Goal: Information Seeking & Learning: Learn about a topic

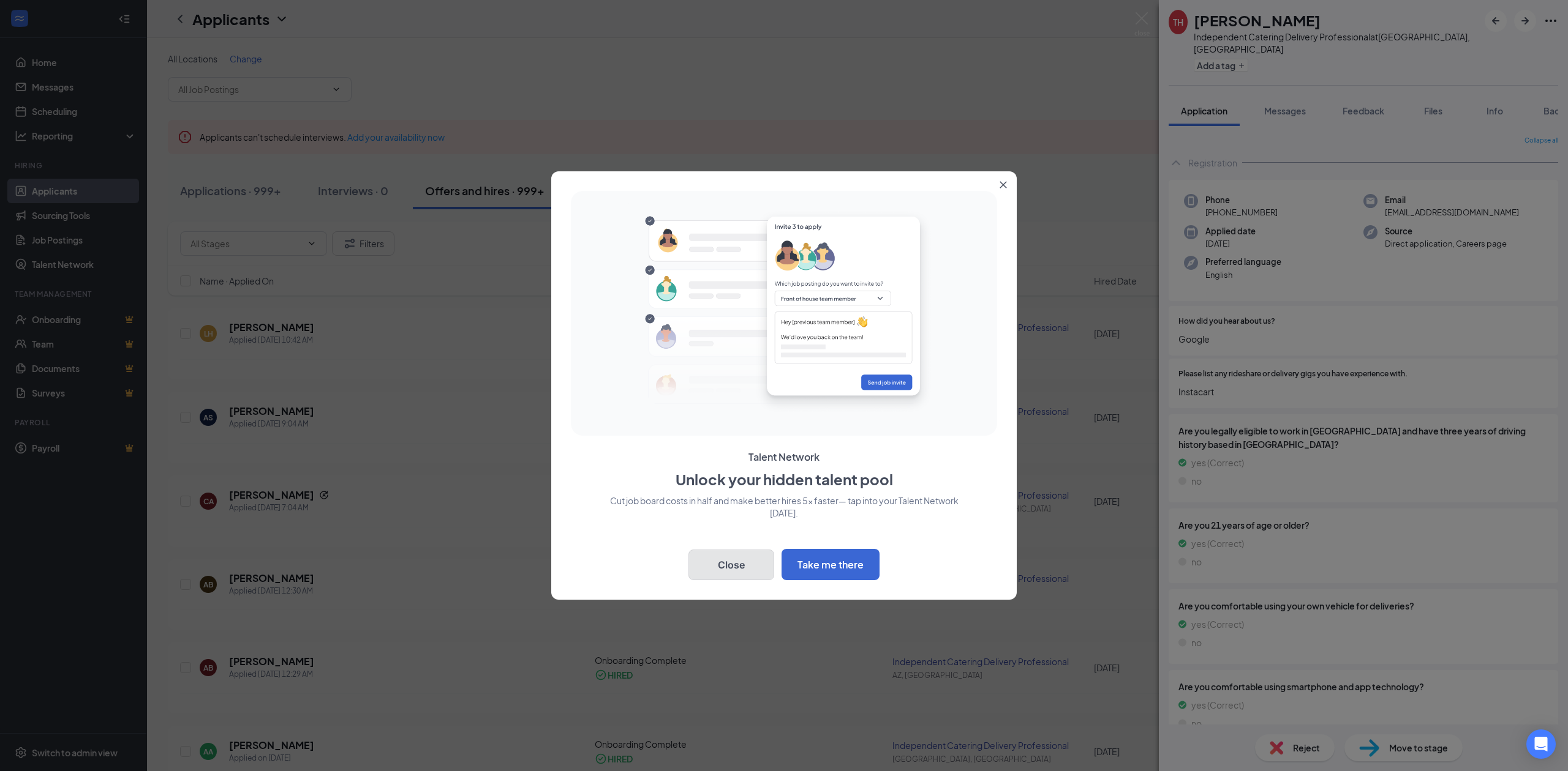
click at [741, 559] on button "Close" at bounding box center [731, 565] width 86 height 30
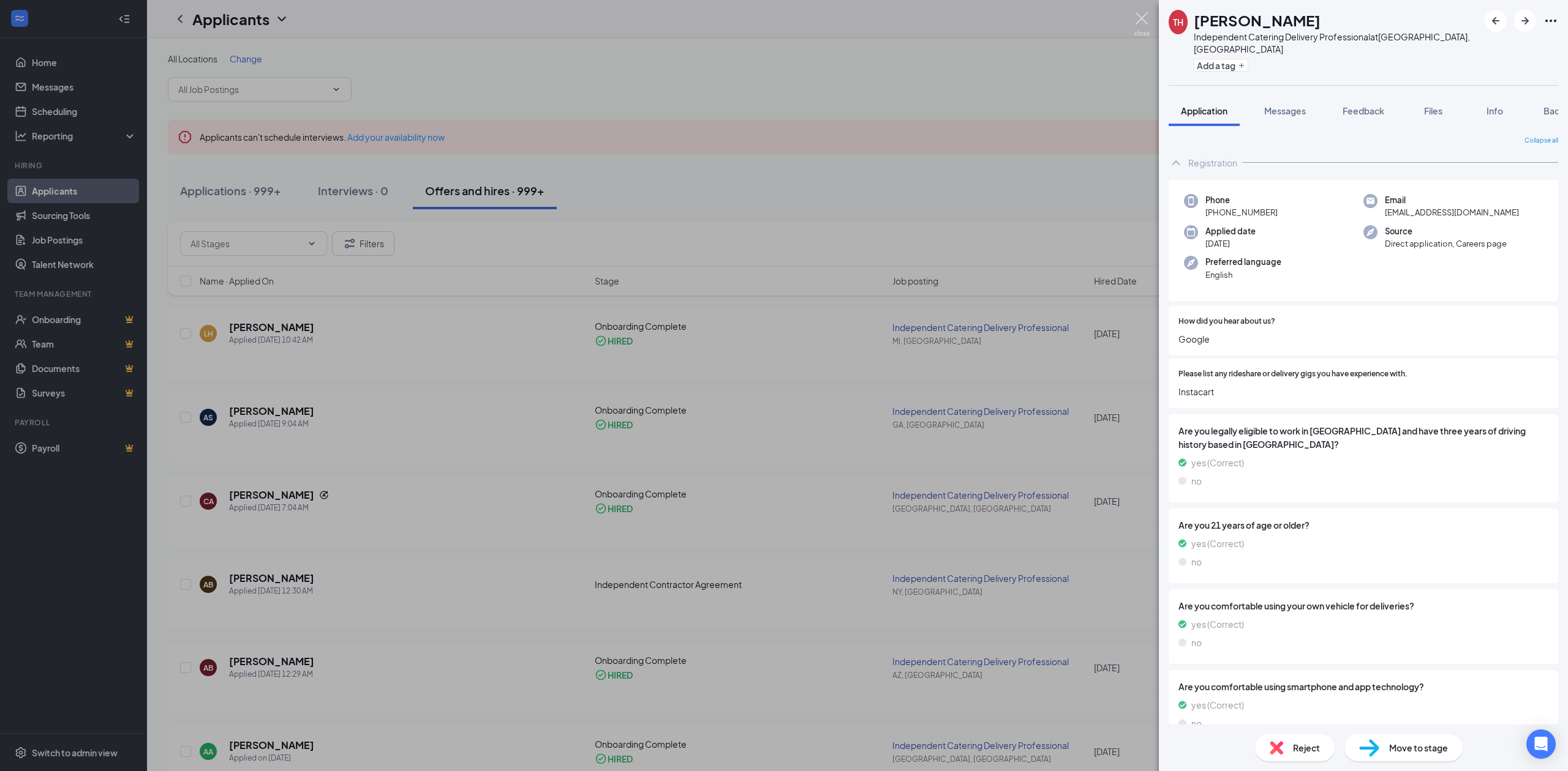
click at [1142, 18] on img at bounding box center [1142, 24] width 15 height 24
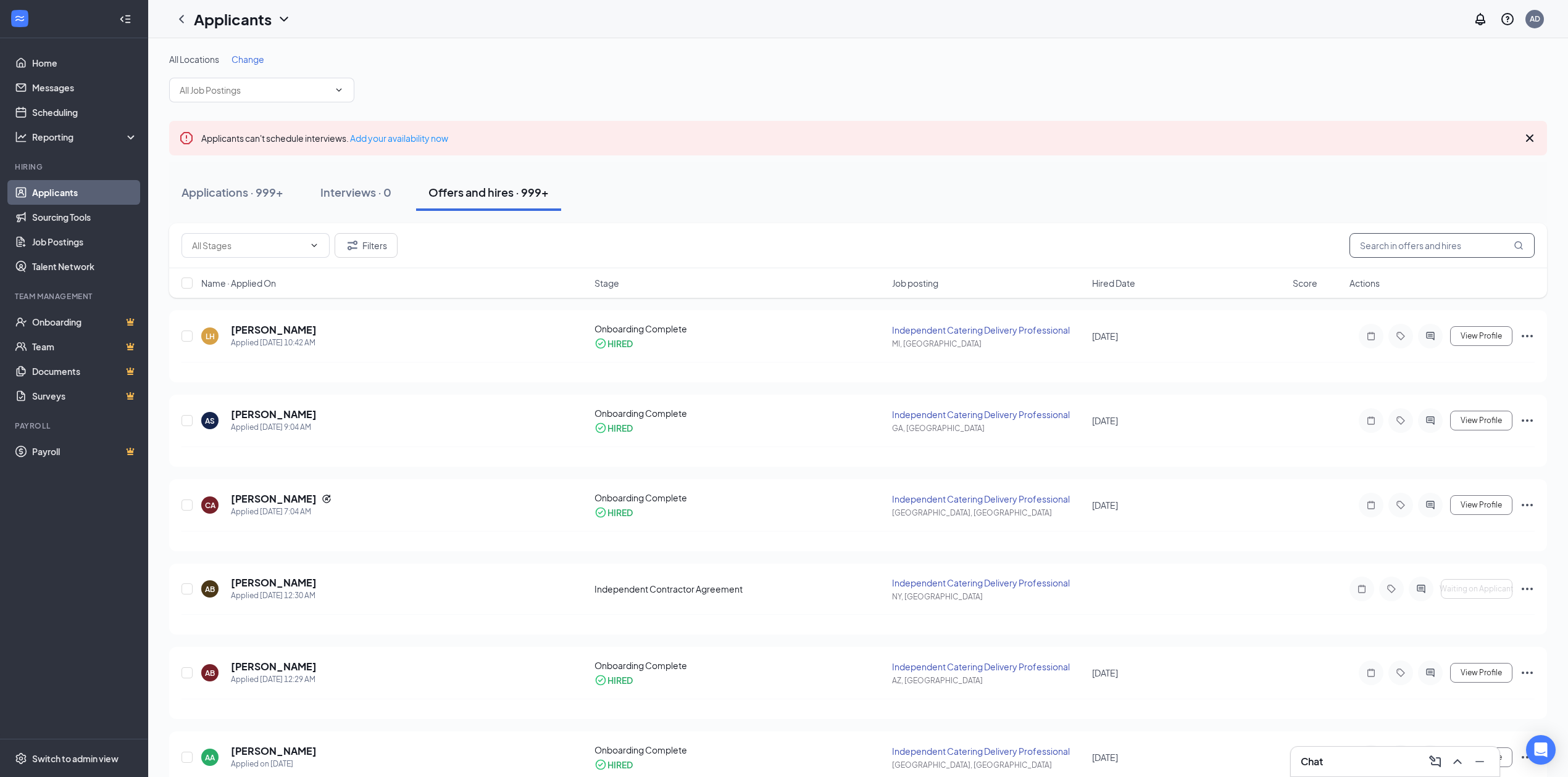
click at [1411, 242] on input "text" at bounding box center [1441, 246] width 185 height 25
paste input "[EMAIL_ADDRESS][DOMAIN_NAME]"
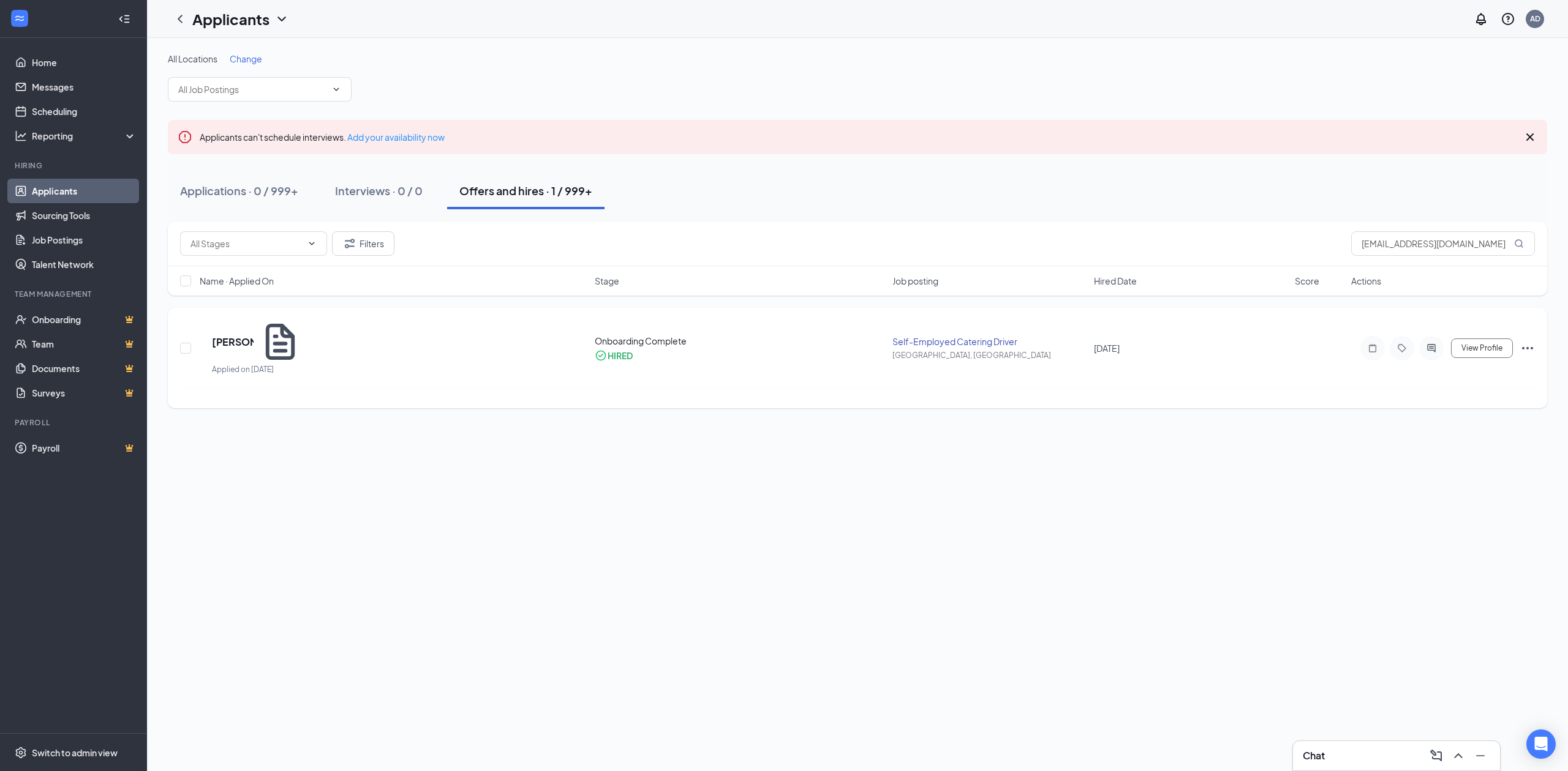
click at [357, 338] on div "SF [PERSON_NAME] Applied on [DATE]" at bounding box center [394, 348] width 388 height 56
click at [314, 338] on div "SF [PERSON_NAME] Applied on [DATE]" at bounding box center [394, 348] width 388 height 56
click at [1482, 344] on span "View Profile" at bounding box center [1482, 348] width 41 height 9
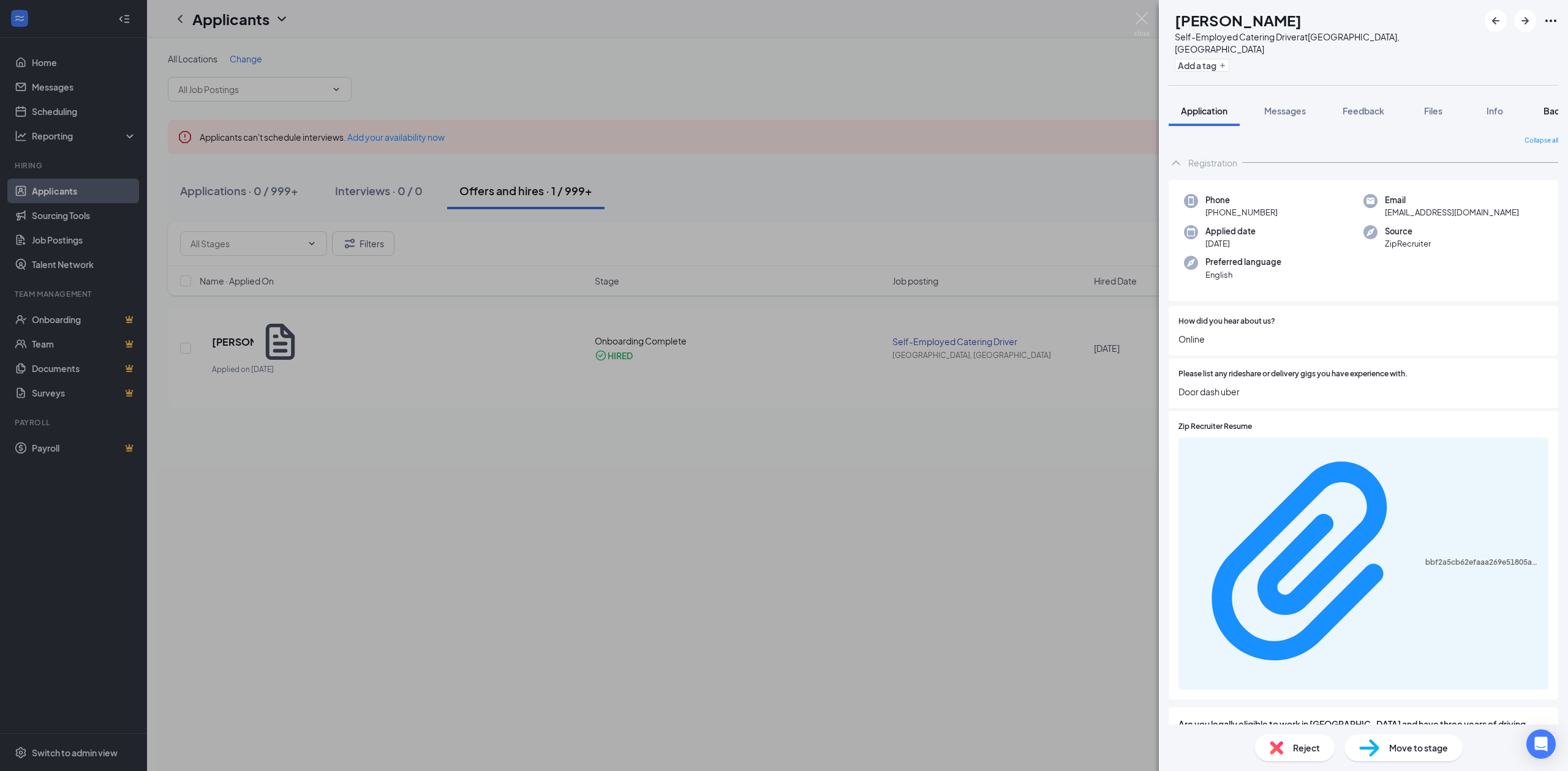
click at [1545, 105] on span "Background" at bounding box center [1568, 110] width 50 height 11
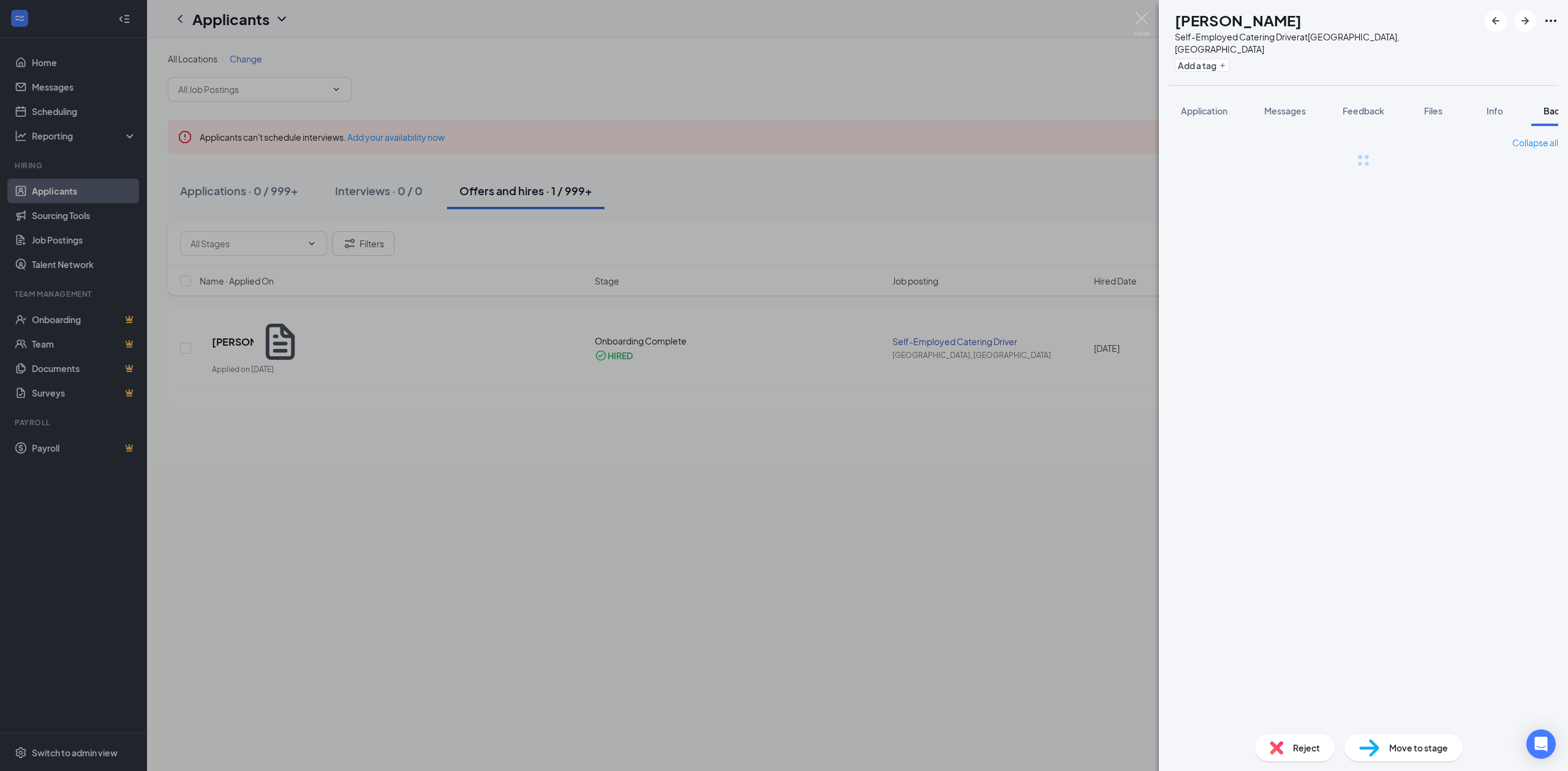
scroll to position [0, 49]
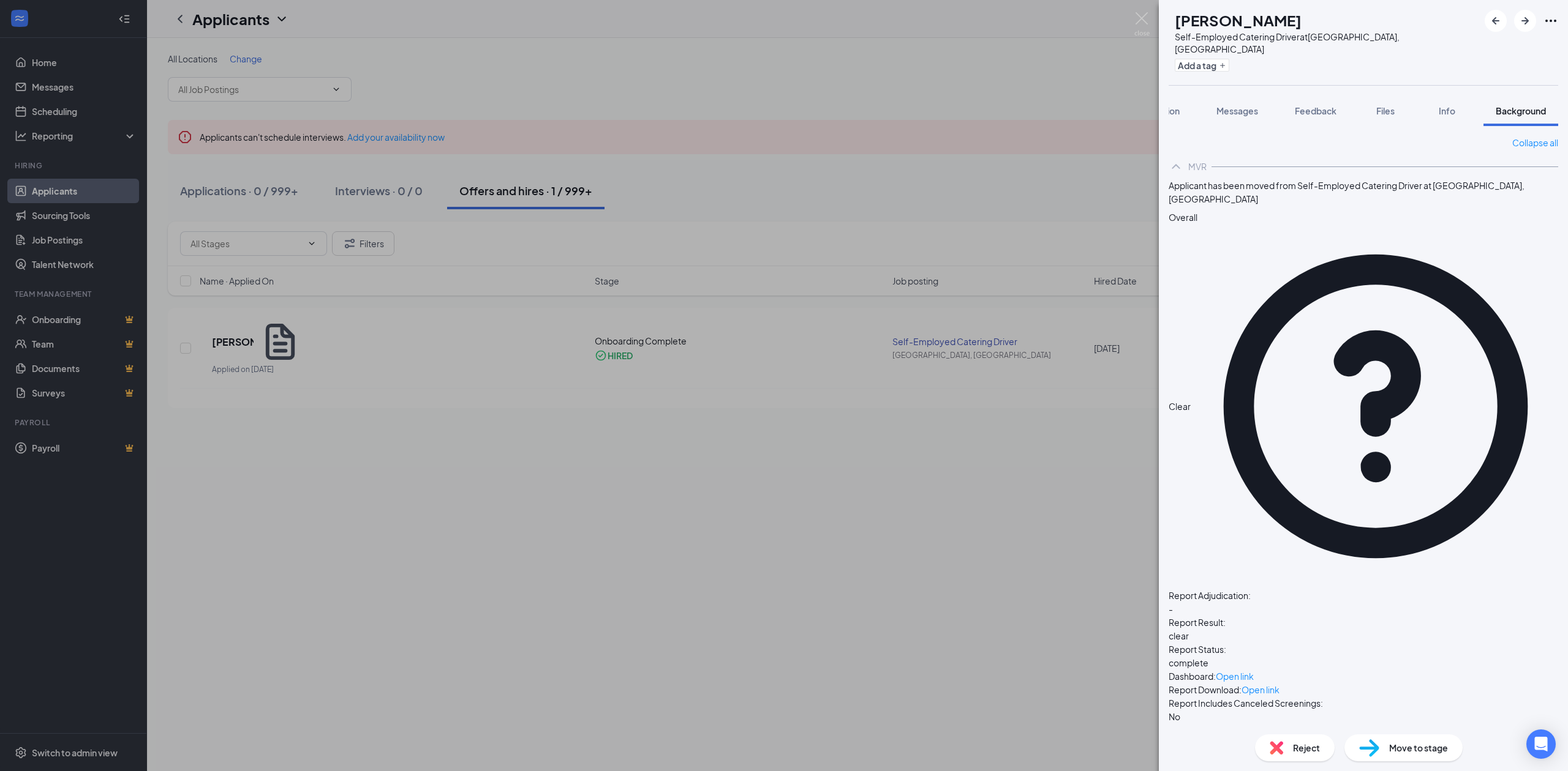
drag, startPoint x: 1311, startPoint y: 505, endPoint x: 1323, endPoint y: 499, distance: 13.4
click at [1311, 505] on div "Collapse all MVR Applicant has been moved from Self-Employed Catering Driver at…" at bounding box center [1363, 457] width 389 height 642
drag, startPoint x: 1199, startPoint y: 15, endPoint x: 1297, endPoint y: 12, distance: 98.0
click at [1297, 12] on h1 "[PERSON_NAME]" at bounding box center [1238, 20] width 127 height 21
copy h1 "[PERSON_NAME]"
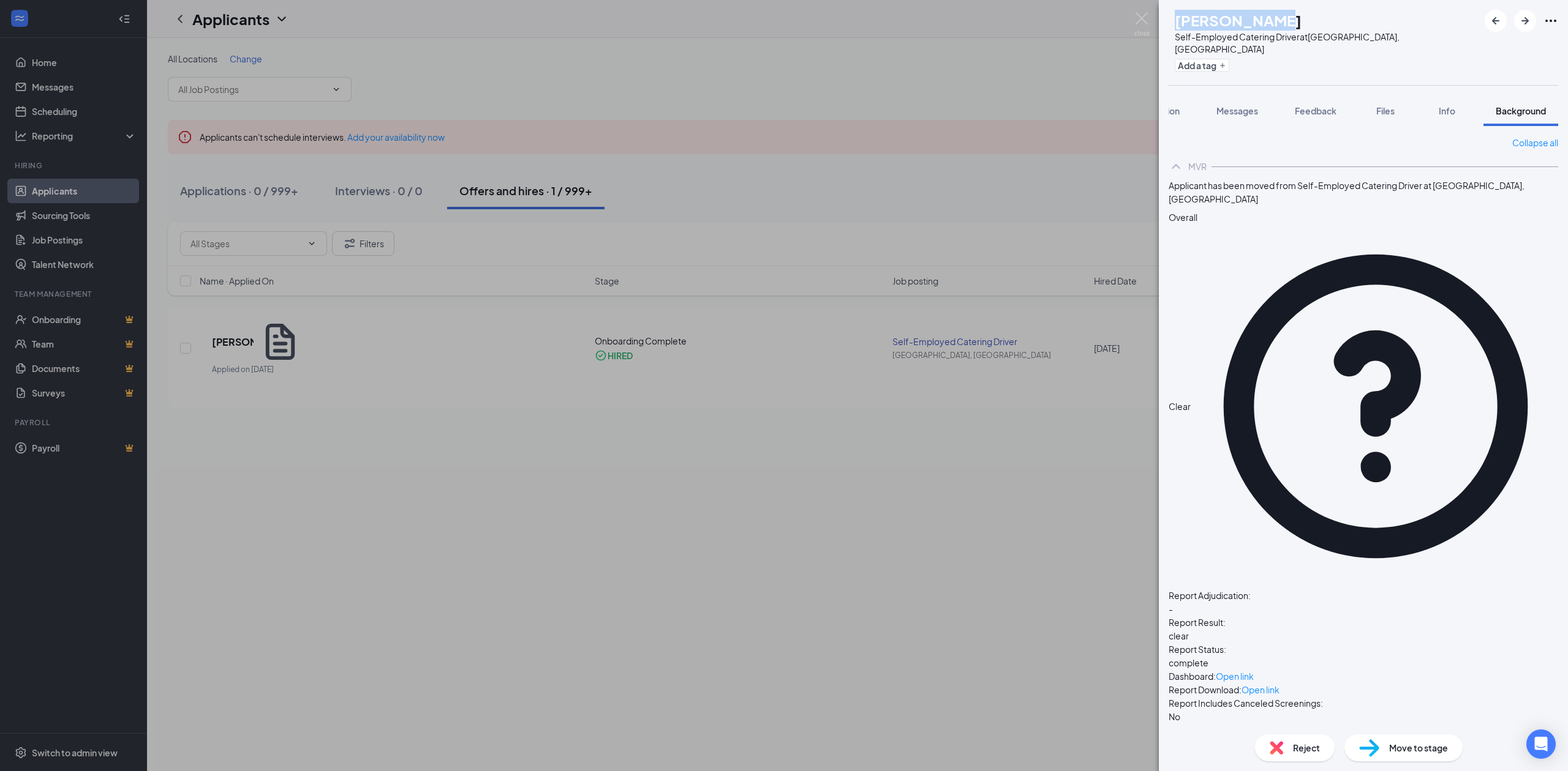
copy h1 "[PERSON_NAME]"
click at [885, 91] on div "SF [PERSON_NAME] Self-Employed Catering Driver at [GEOGRAPHIC_DATA], [GEOGRAPHI…" at bounding box center [784, 386] width 1568 height 771
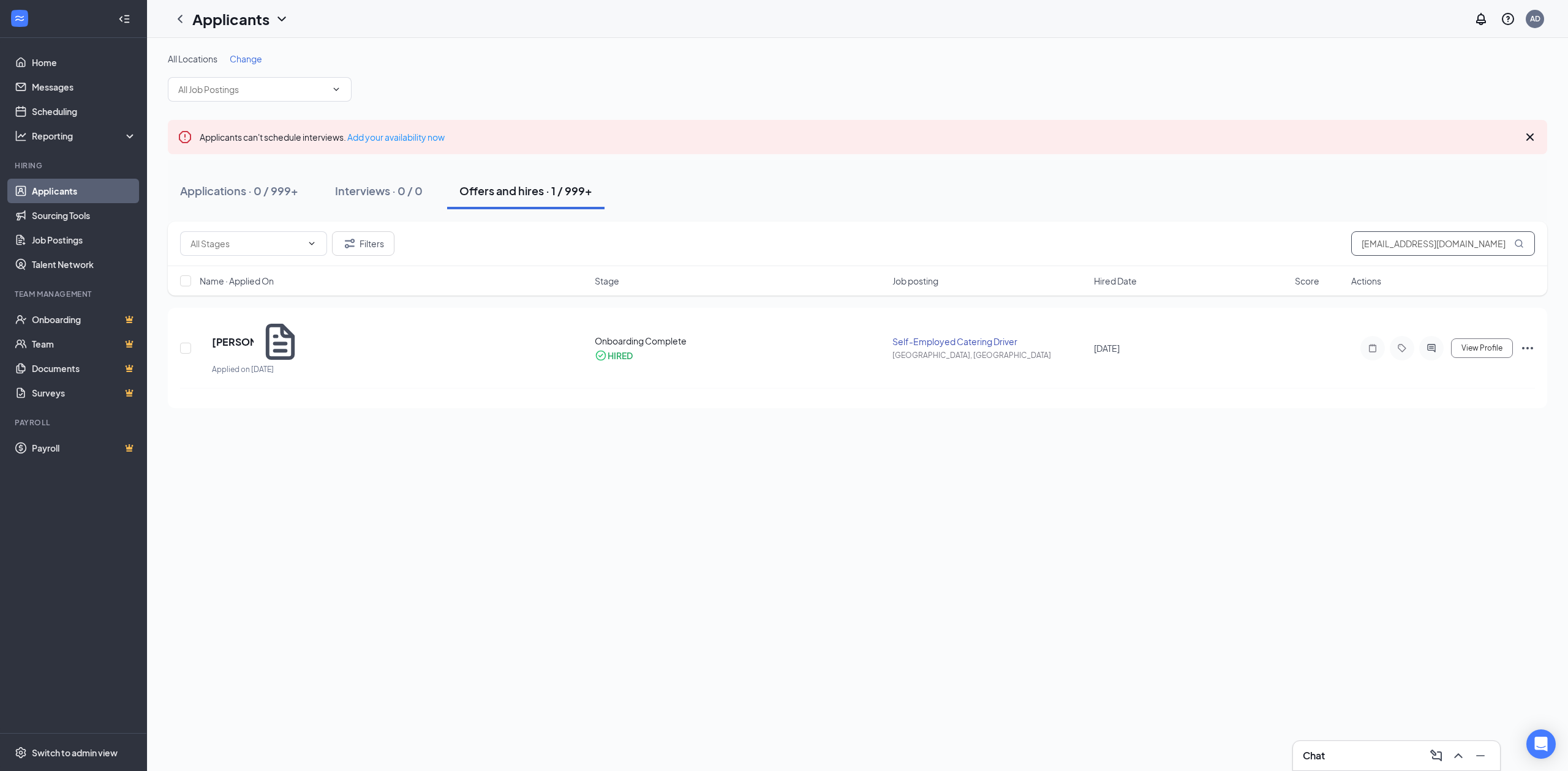
click at [1414, 243] on input "[EMAIL_ADDRESS][DOMAIN_NAME]" at bounding box center [1442, 244] width 184 height 25
paste input "[PERSON_NAME]"
type input "[PERSON_NAME]"
